Goal: Information Seeking & Learning: Find specific page/section

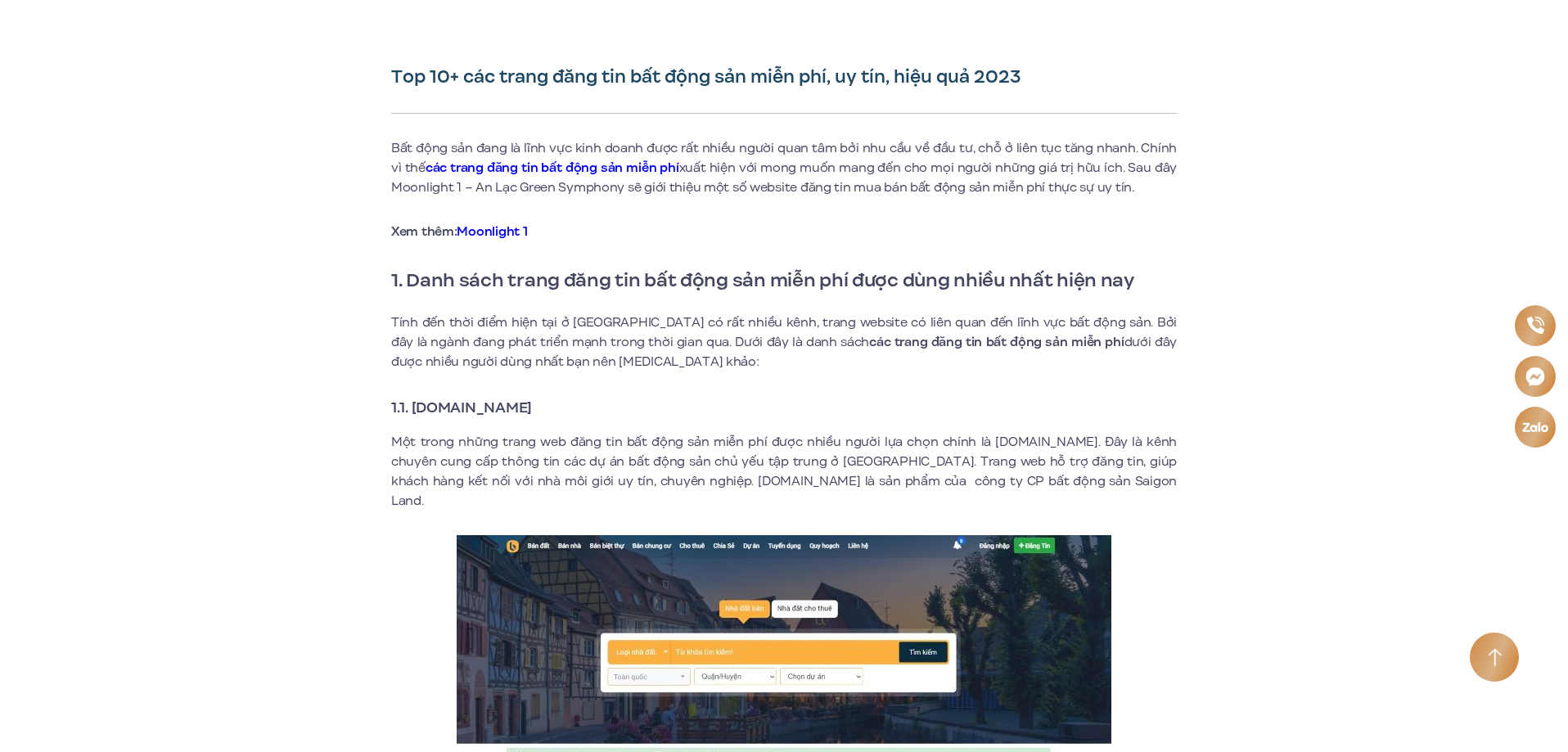
scroll to position [491, 0]
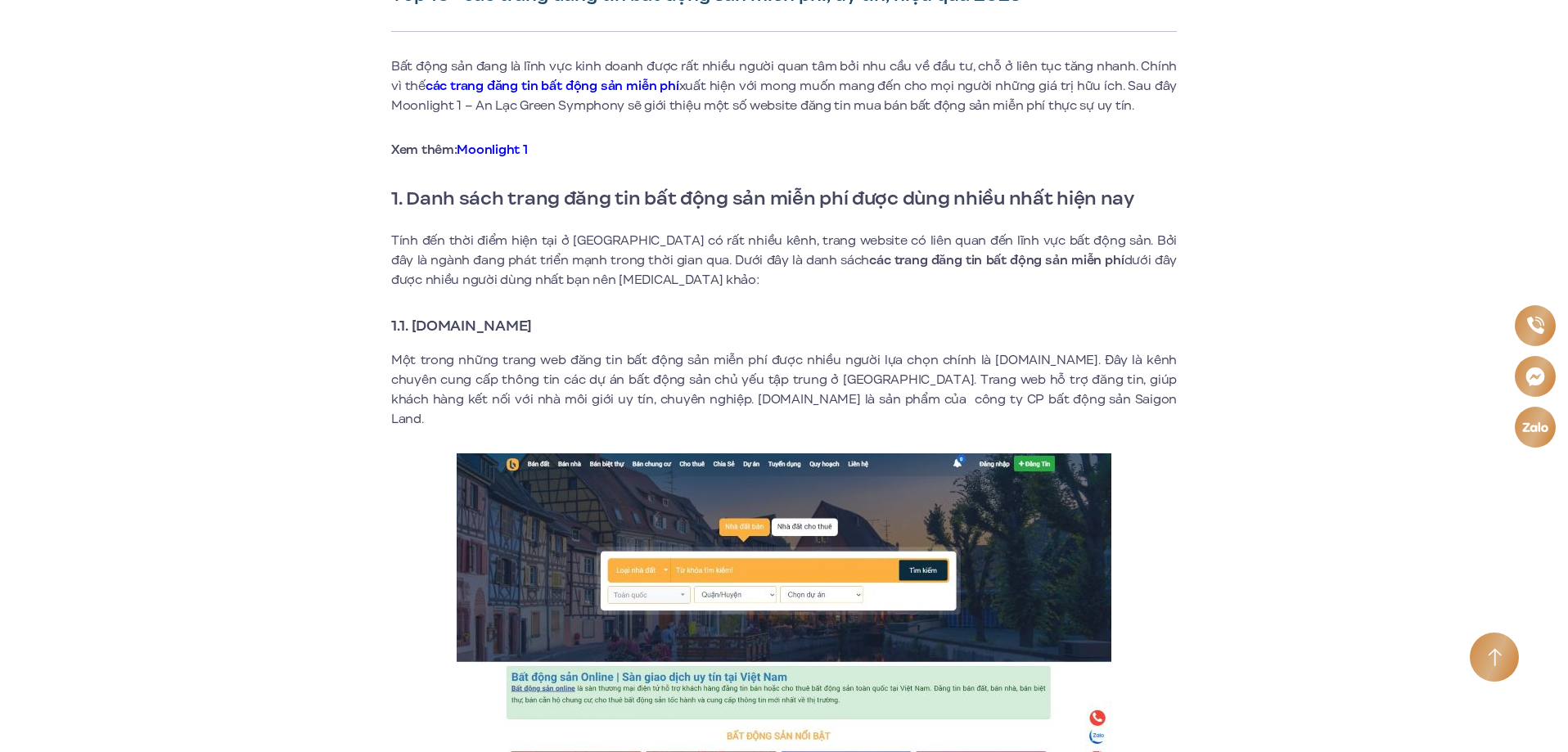
drag, startPoint x: 567, startPoint y: 319, endPoint x: 414, endPoint y: 330, distance: 153.4
click at [414, 330] on h3 "1.1. [DOMAIN_NAME]" at bounding box center [784, 326] width 786 height 23
copy strong "[DOMAIN_NAME]"
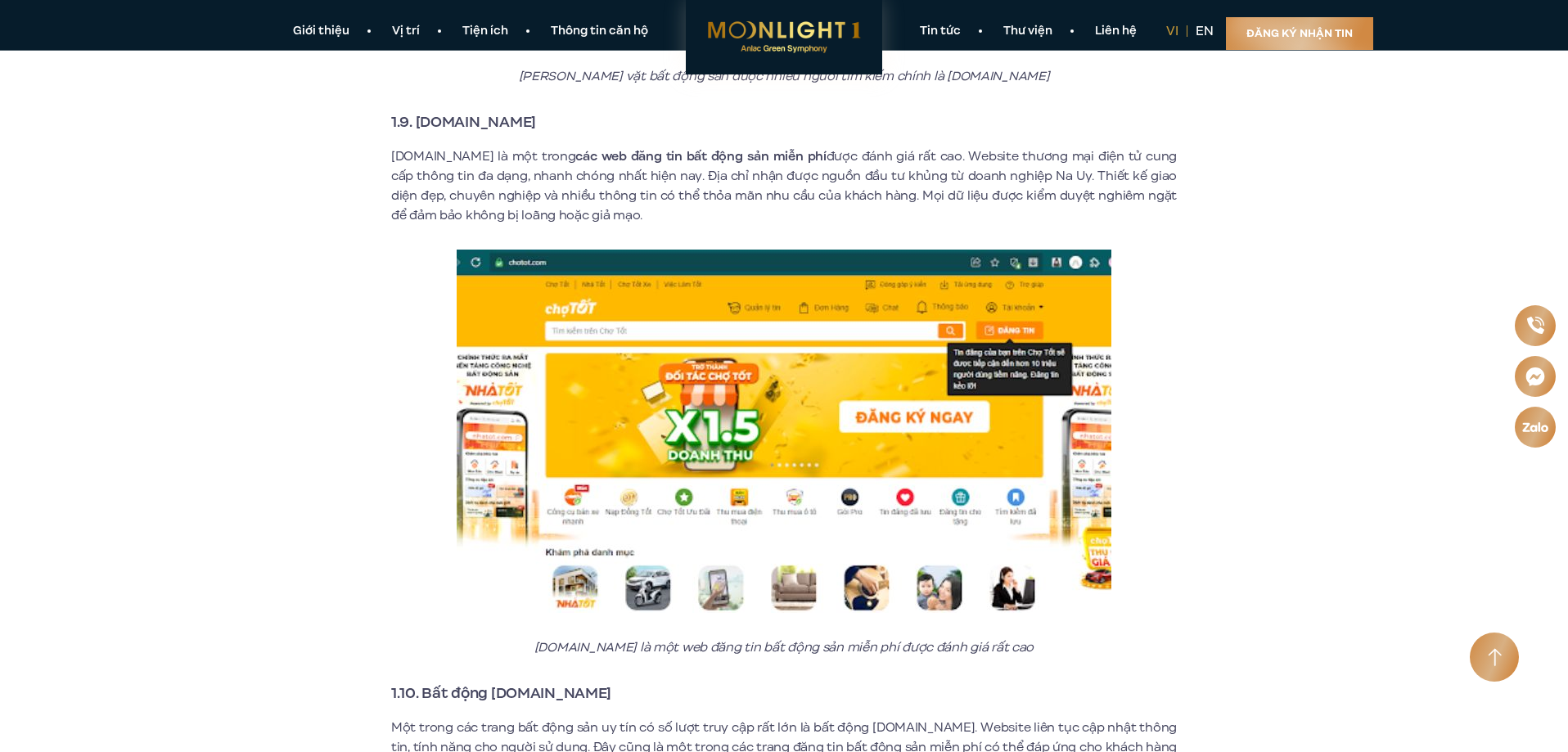
scroll to position [5073, 0]
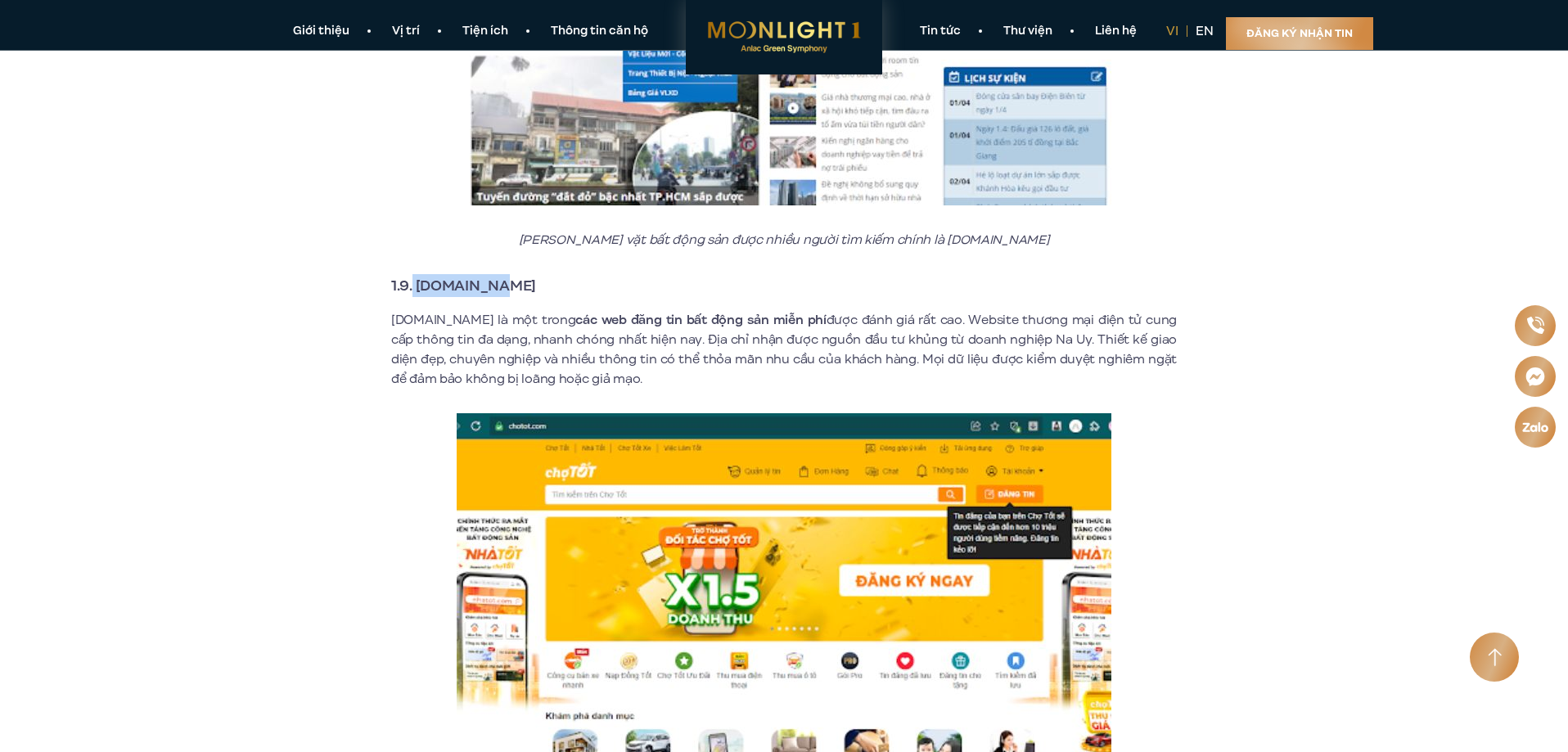
drag, startPoint x: 466, startPoint y: 264, endPoint x: 411, endPoint y: 268, distance: 55.1
click at [411, 274] on h3 "1.9. [DOMAIN_NAME]" at bounding box center [784, 285] width 786 height 23
click at [464, 275] on strong "1.9. [DOMAIN_NAME]" at bounding box center [464, 285] width 145 height 22
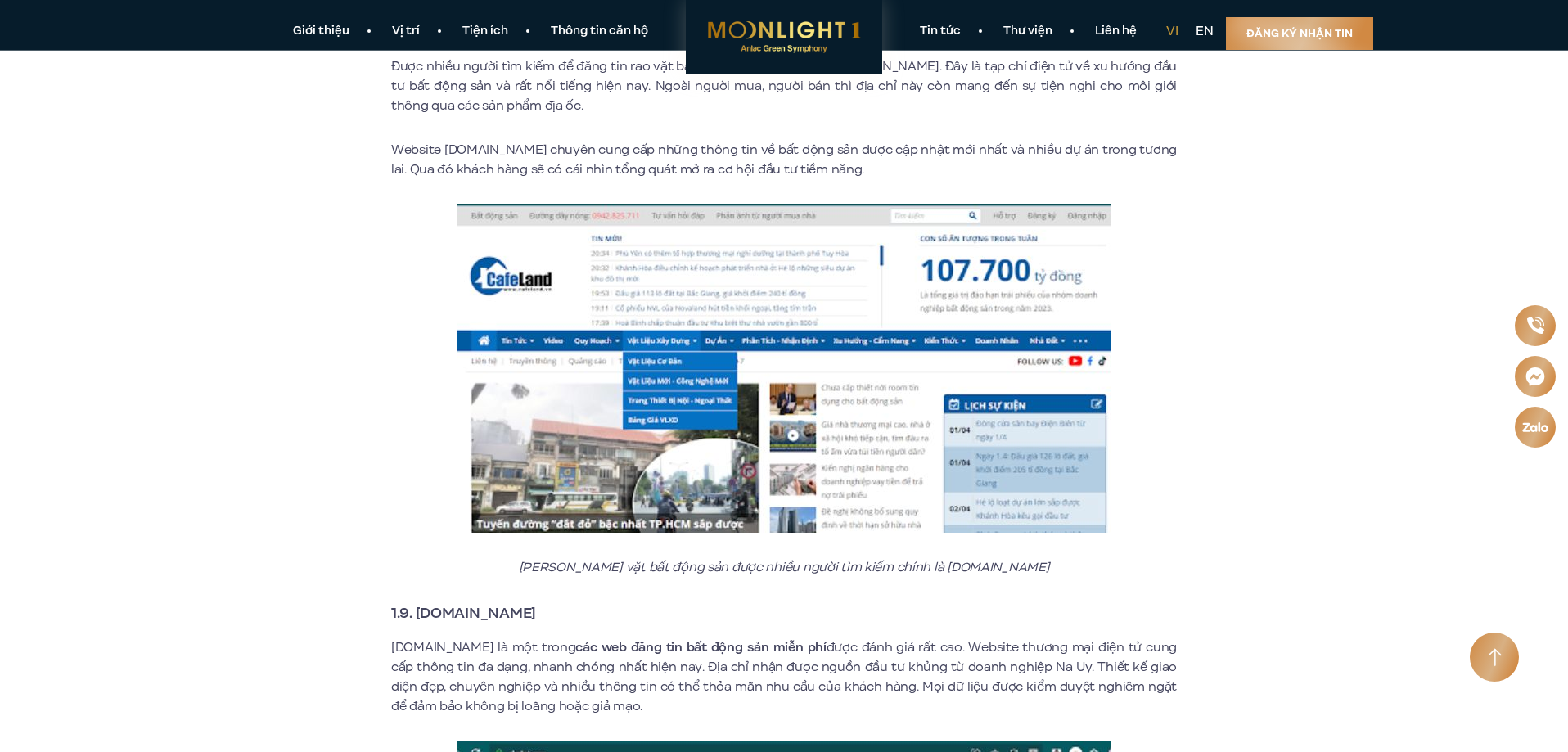
scroll to position [4582, 0]
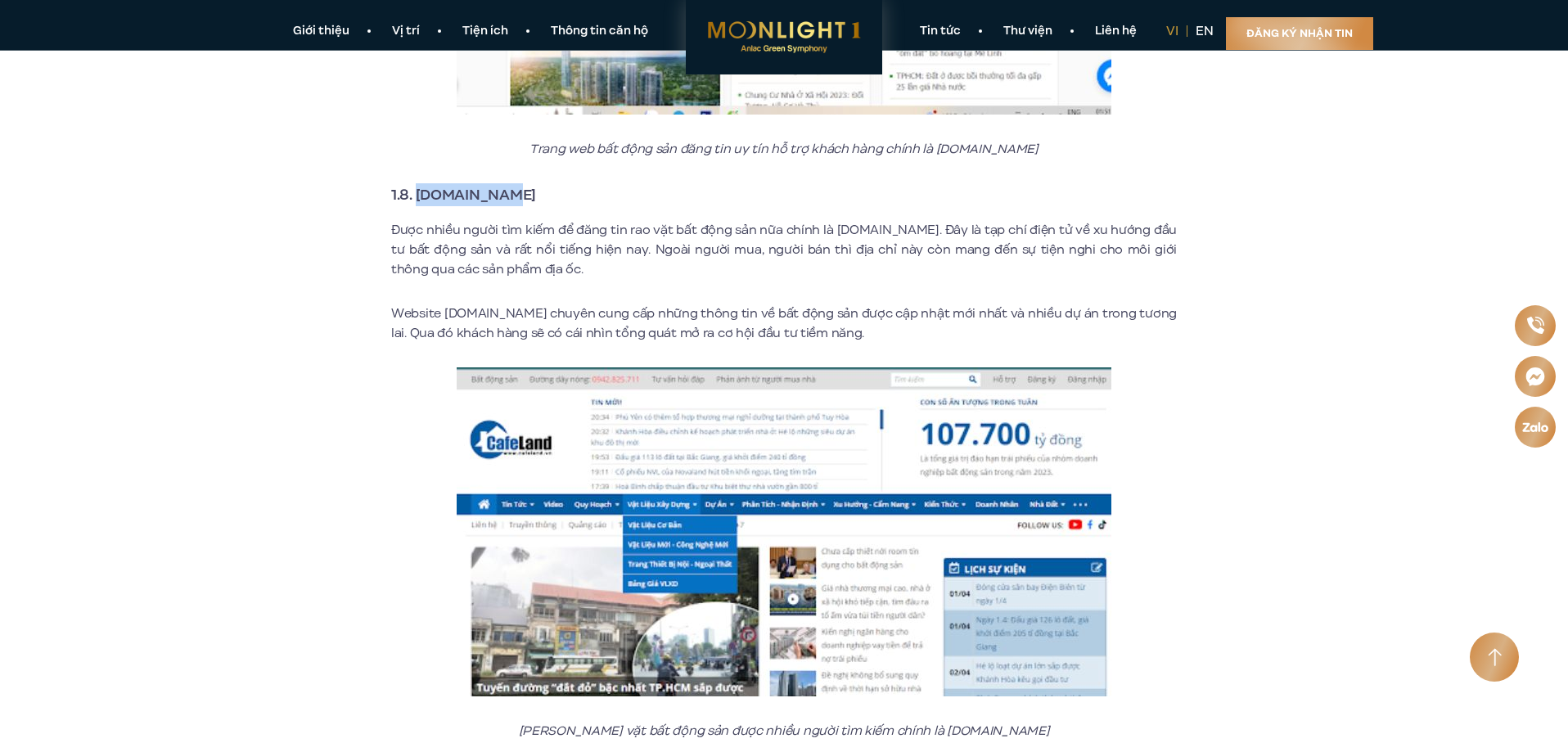
drag, startPoint x: 516, startPoint y: 177, endPoint x: 421, endPoint y: 179, distance: 95.0
click at [421, 184] on h3 "1.8. [DOMAIN_NAME]" at bounding box center [784, 195] width 786 height 23
copy strong "[DOMAIN_NAME]"
